Goal: Complete application form: Complete application form

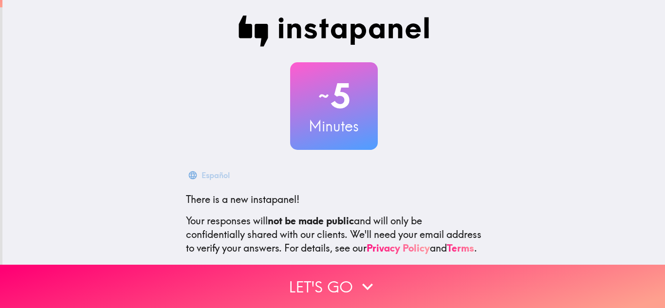
scroll to position [97, 0]
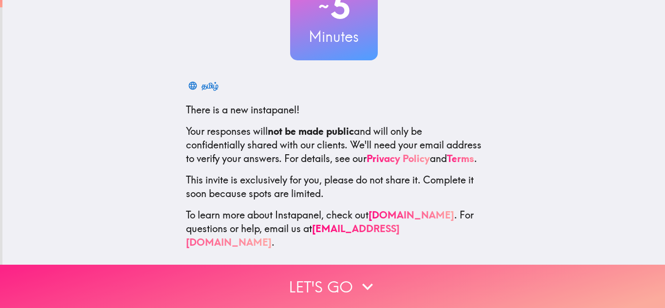
click at [361, 281] on icon "button" at bounding box center [367, 286] width 21 height 21
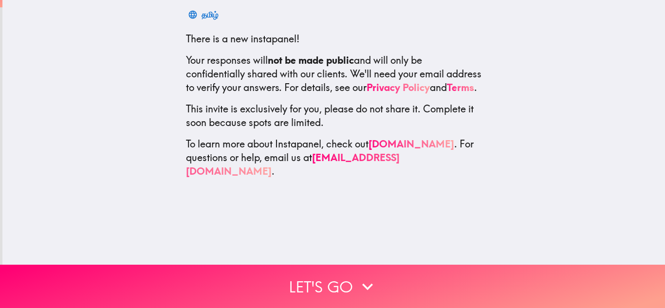
scroll to position [0, 0]
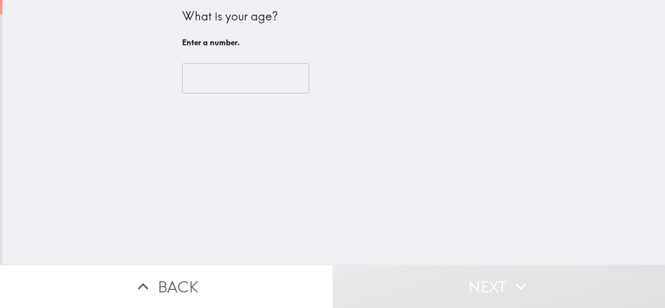
click at [224, 72] on input "number" at bounding box center [245, 78] width 127 height 30
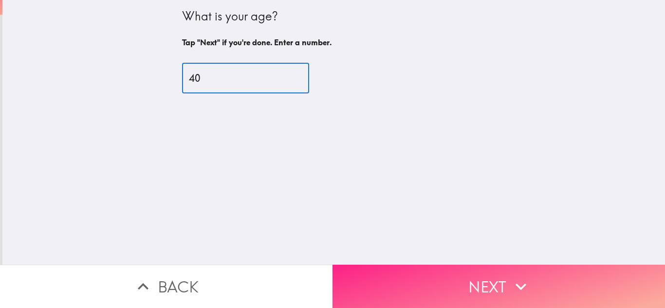
type input "40"
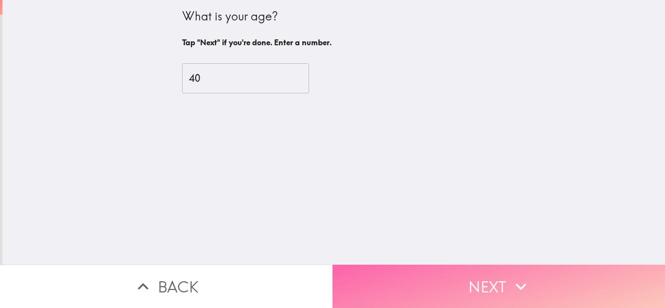
click at [467, 282] on button "Next" at bounding box center [499, 286] width 333 height 43
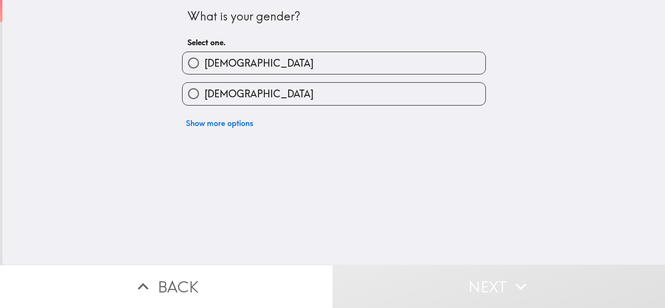
click at [311, 68] on label "[DEMOGRAPHIC_DATA]" at bounding box center [334, 63] width 303 height 22
click at [205, 68] on input "[DEMOGRAPHIC_DATA]" at bounding box center [194, 63] width 22 height 22
radio input "true"
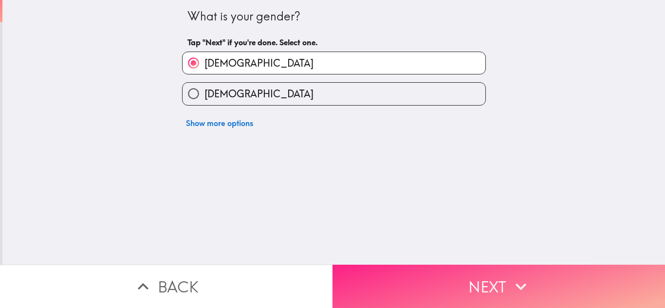
click at [530, 270] on button "Next" at bounding box center [499, 286] width 333 height 43
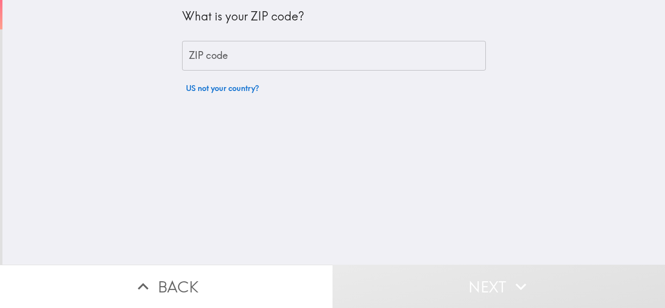
click at [200, 57] on input "ZIP code" at bounding box center [334, 56] width 304 height 30
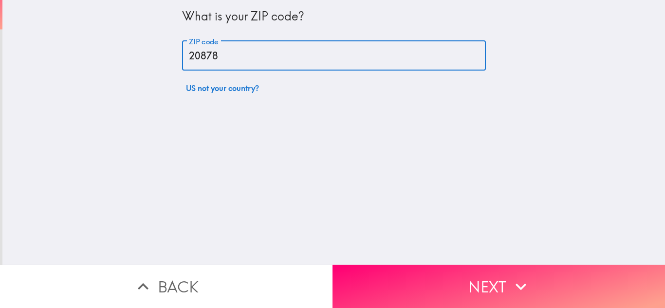
type input "20878"
click at [80, 69] on div "What is your ZIP code? ZIP code 20878 ZIP code US not your country?" at bounding box center [333, 132] width 663 height 265
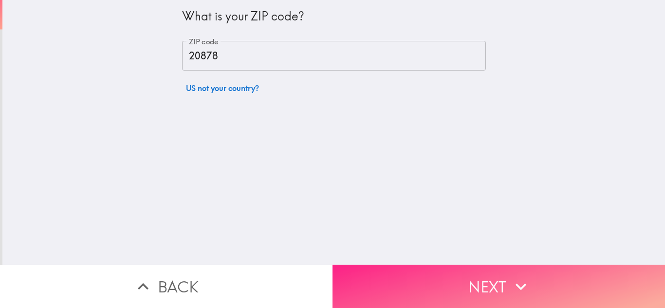
click at [463, 282] on button "Next" at bounding box center [499, 286] width 333 height 43
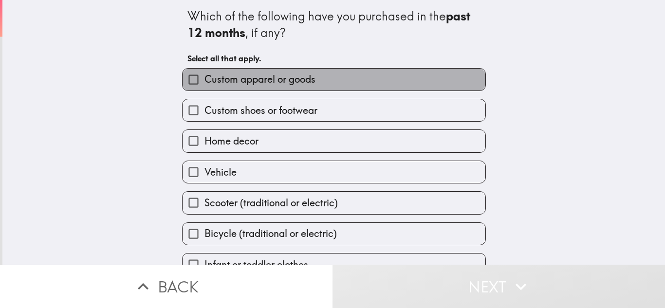
click at [266, 85] on span "Custom apparel or goods" at bounding box center [260, 80] width 111 height 14
click at [205, 85] on input "Custom apparel or goods" at bounding box center [194, 80] width 22 height 22
checkbox input "true"
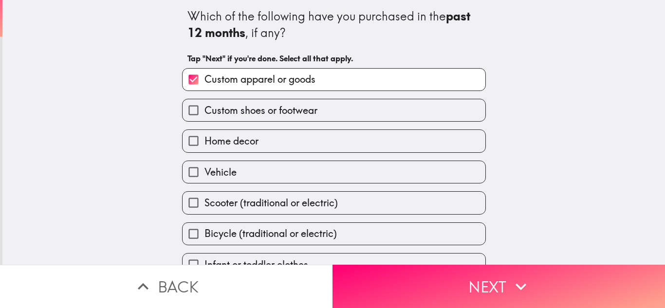
click at [280, 106] on span "Custom shoes or footwear" at bounding box center [261, 111] width 113 height 14
click at [205, 106] on input "Custom shoes or footwear" at bounding box center [194, 110] width 22 height 22
checkbox input "true"
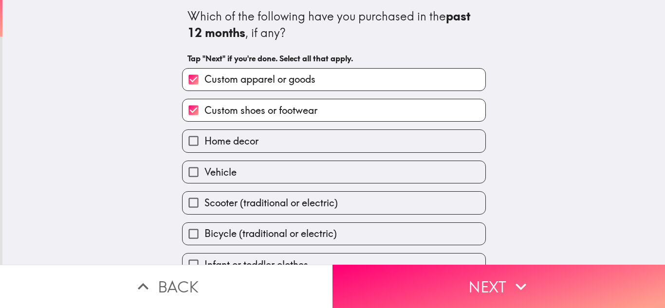
scroll to position [50, 0]
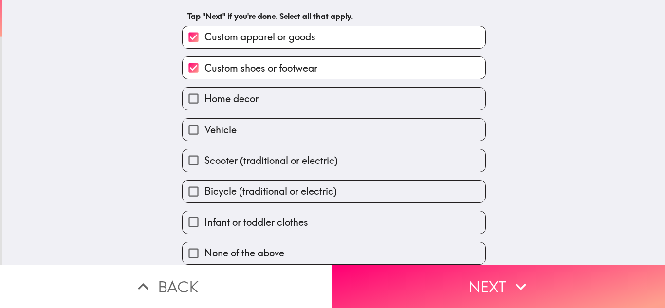
click at [318, 212] on label "Infant or toddler clothes" at bounding box center [334, 222] width 303 height 22
click at [205, 212] on input "Infant or toddler clothes" at bounding box center [194, 222] width 22 height 22
checkbox input "true"
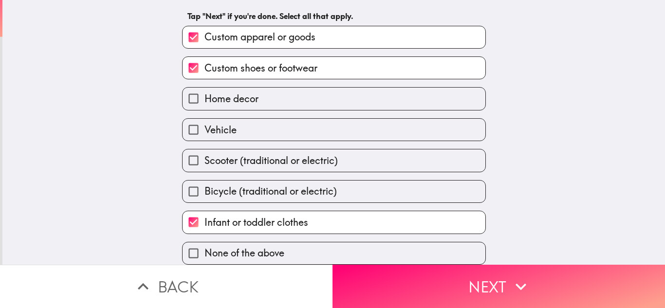
click at [283, 88] on label "Home decor" at bounding box center [334, 99] width 303 height 22
click at [205, 88] on input "Home decor" at bounding box center [194, 99] width 22 height 22
checkbox input "true"
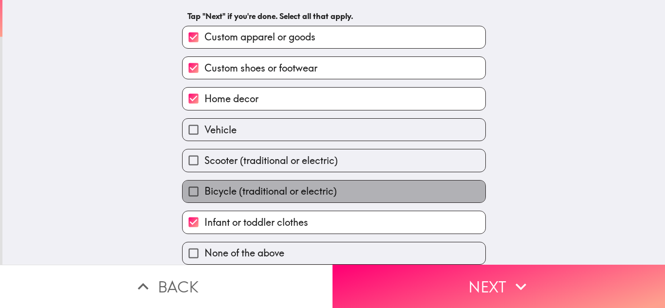
click at [325, 190] on span "Bicycle (traditional or electric)" at bounding box center [271, 192] width 133 height 14
click at [205, 190] on input "Bicycle (traditional or electric)" at bounding box center [194, 192] width 22 height 22
checkbox input "true"
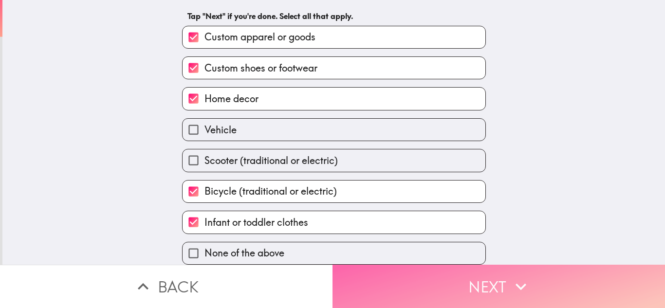
click at [410, 276] on button "Next" at bounding box center [499, 286] width 333 height 43
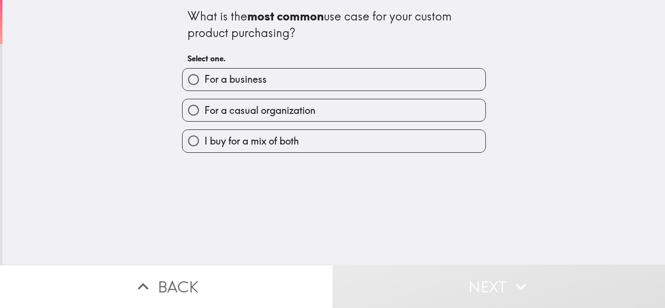
click at [319, 137] on label "I buy for a mix of both" at bounding box center [334, 141] width 303 height 22
click at [205, 137] on input "I buy for a mix of both" at bounding box center [194, 141] width 22 height 22
radio input "true"
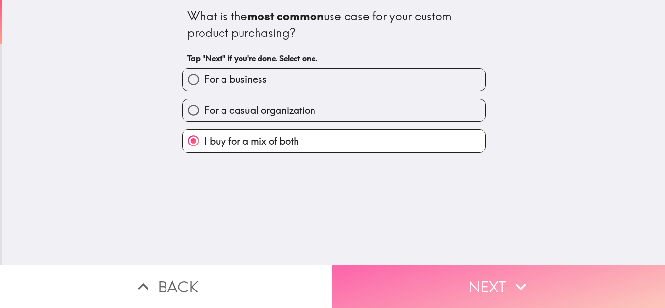
click at [469, 274] on button "Next" at bounding box center [499, 286] width 333 height 43
